Goal: Task Accomplishment & Management: Manage account settings

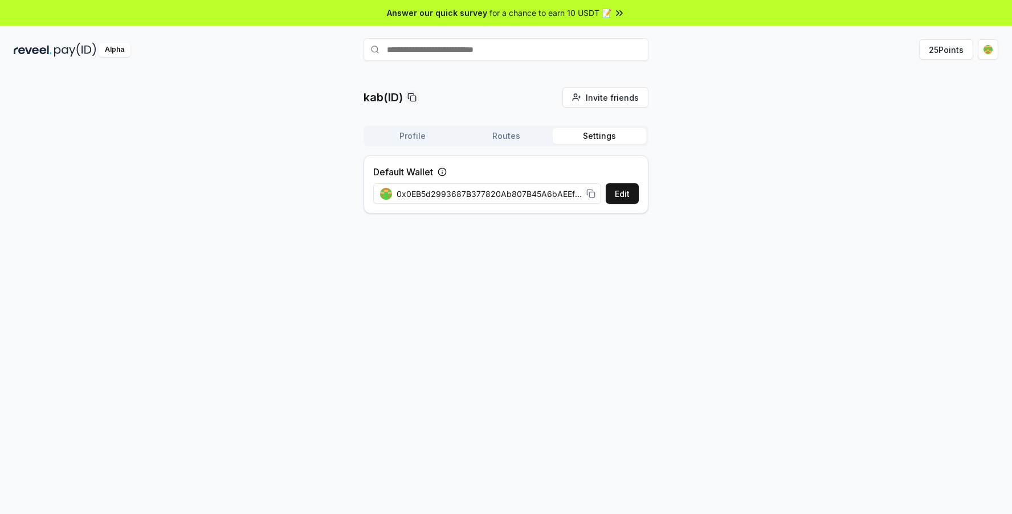
click at [47, 43] on img at bounding box center [33, 50] width 38 height 14
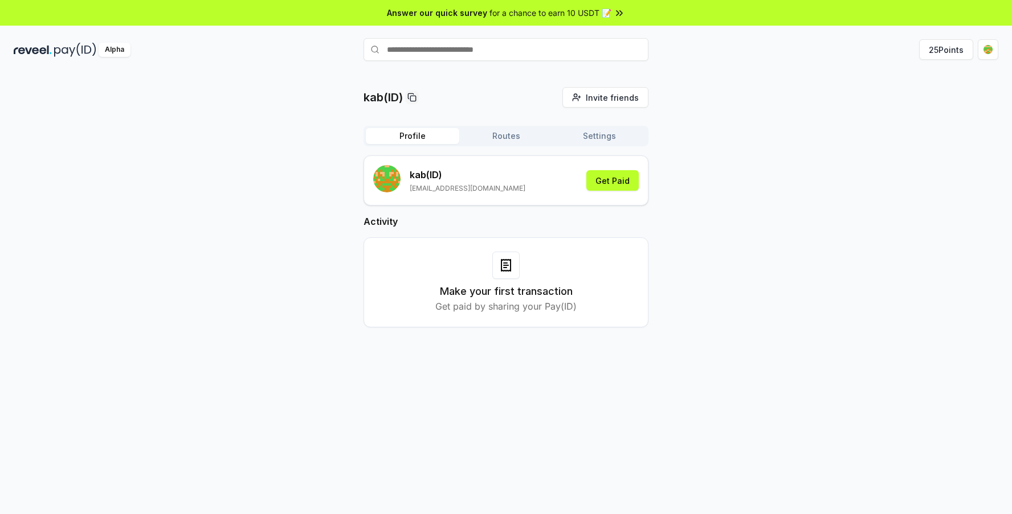
click at [510, 136] on button "Routes" at bounding box center [505, 136] width 93 height 16
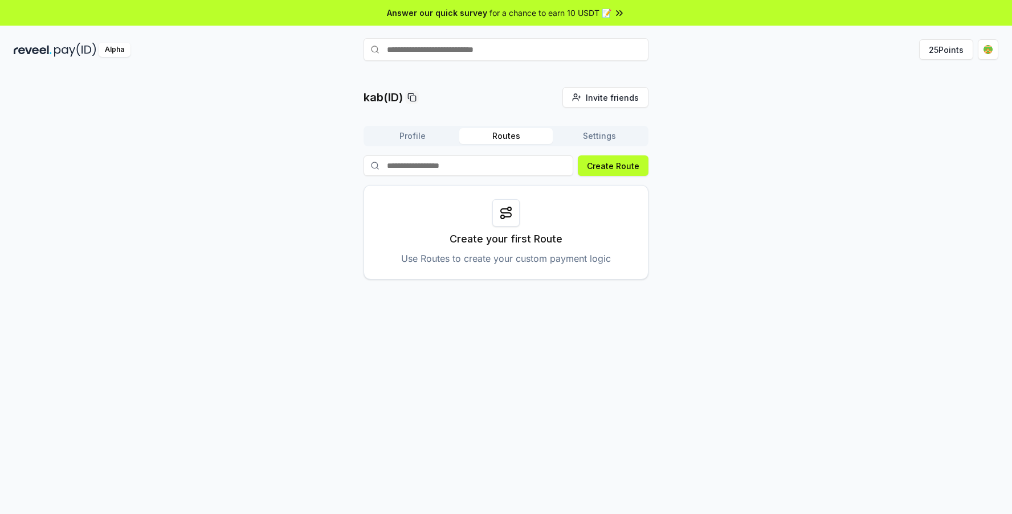
click at [581, 136] on button "Settings" at bounding box center [599, 136] width 93 height 16
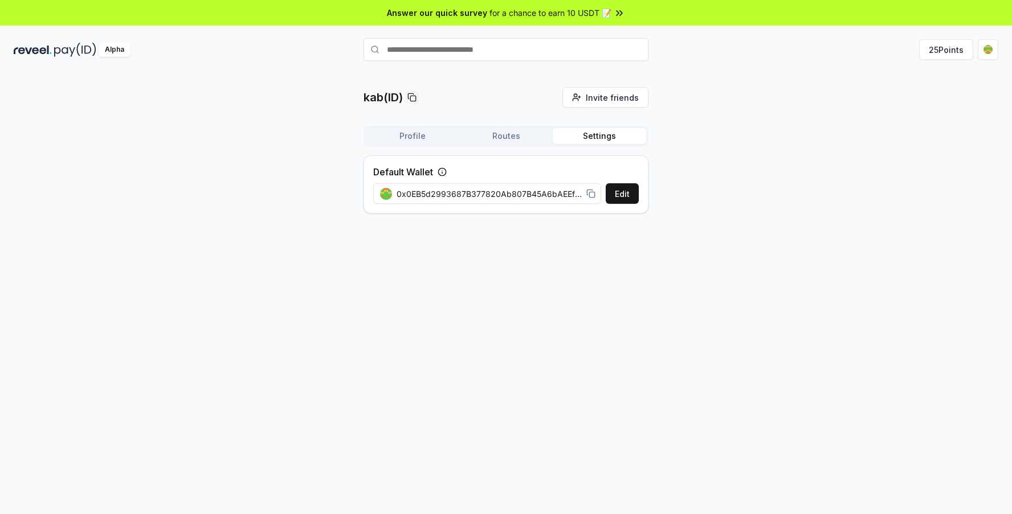
click at [401, 132] on button "Profile" at bounding box center [412, 136] width 93 height 16
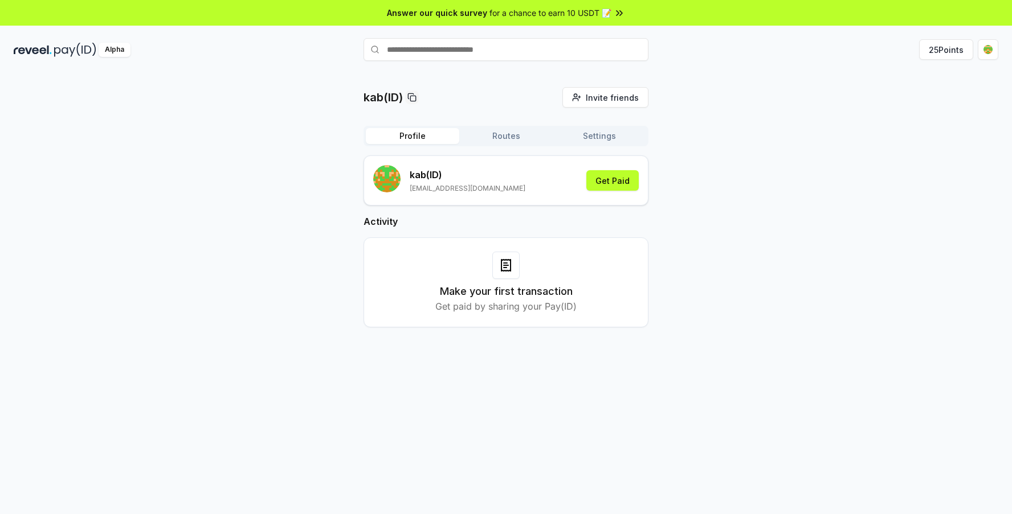
click at [524, 279] on div "Make your first transaction Get paid by sharing your Pay(ID)" at bounding box center [506, 283] width 256 height 62
click at [939, 54] on button "25 Points" at bounding box center [946, 49] width 54 height 21
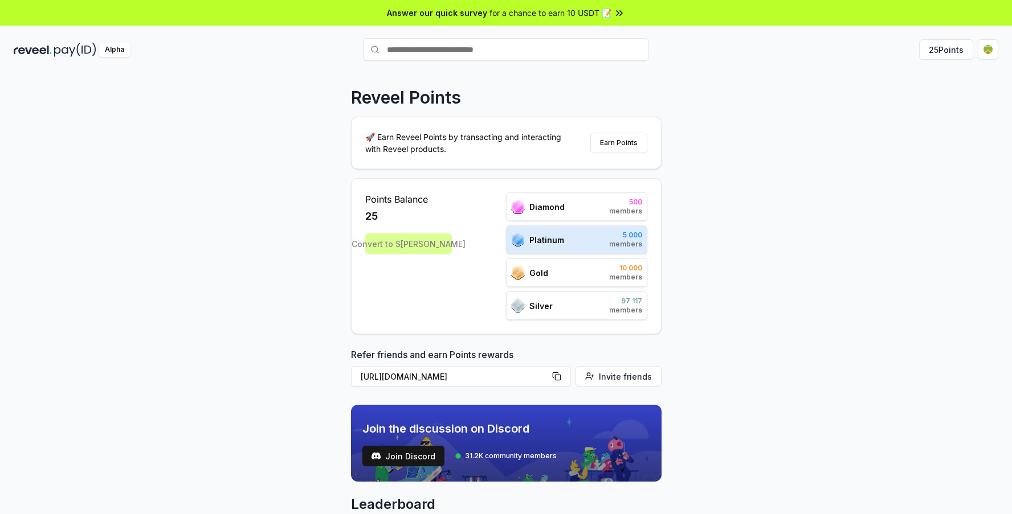
click at [416, 248] on div "Convert to $REVA" at bounding box center [408, 244] width 87 height 21
